Goal: Task Accomplishment & Management: Use online tool/utility

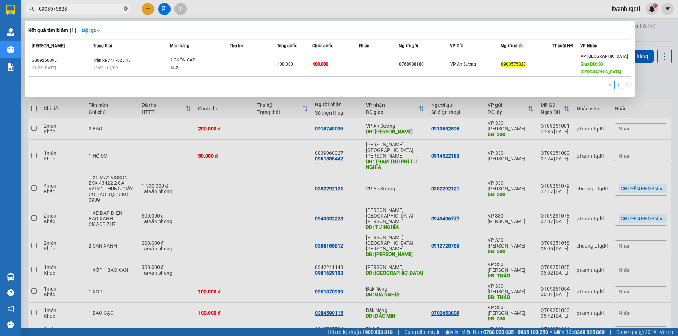
click at [126, 9] on icon "close-circle" at bounding box center [126, 8] width 4 height 4
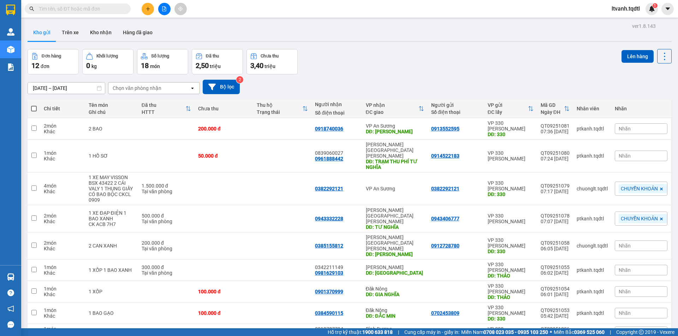
click at [86, 10] on input "text" at bounding box center [80, 9] width 83 height 8
click at [99, 9] on input "text" at bounding box center [80, 9] width 83 height 8
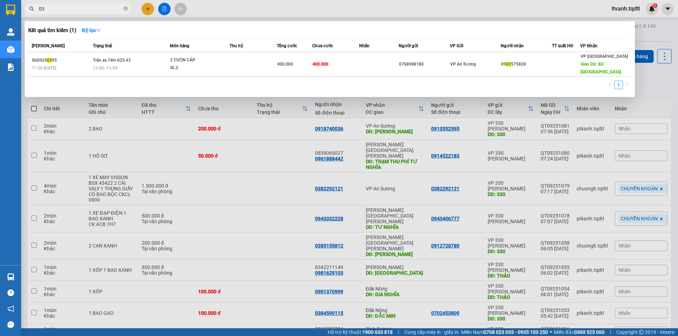
type input "0"
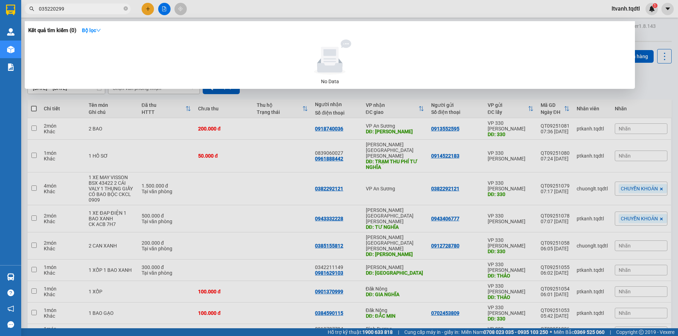
click at [40, 8] on input "035220299" at bounding box center [80, 9] width 83 height 8
click at [53, 8] on input "090335220299" at bounding box center [80, 9] width 83 height 8
click at [56, 7] on input "09035220299" at bounding box center [80, 9] width 83 height 8
click at [102, 8] on input "0903520299" at bounding box center [80, 9] width 83 height 8
type input "0"
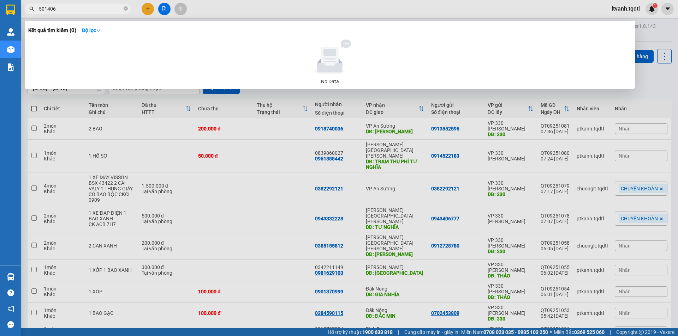
click at [38, 7] on span "501406" at bounding box center [78, 9] width 106 height 11
click at [39, 6] on input "501406" at bounding box center [80, 9] width 83 height 8
click at [45, 7] on input "dh501406" at bounding box center [80, 9] width 83 height 8
type input "DH501406"
